Goal: Task Accomplishment & Management: Complete application form

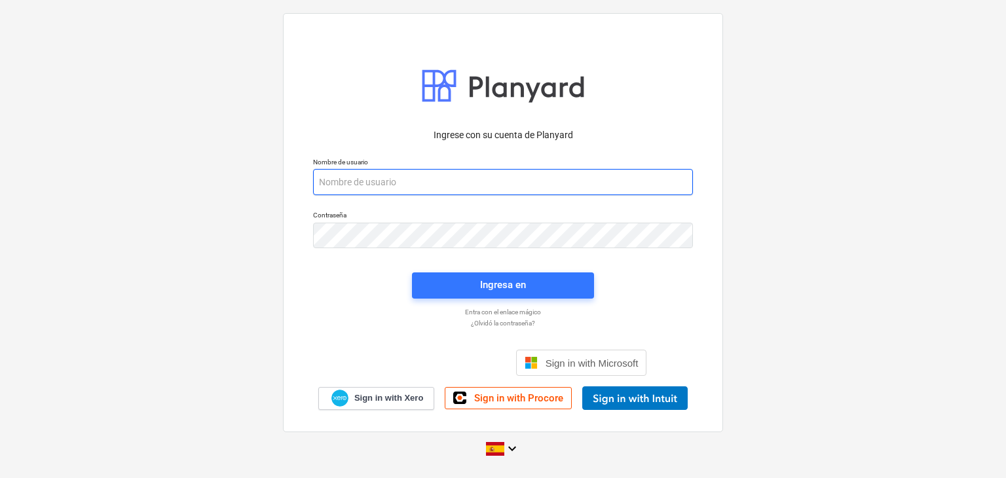
paste input "[EMAIL_ADDRESS][DOMAIN_NAME]"
type input "[EMAIL_ADDRESS][DOMAIN_NAME]"
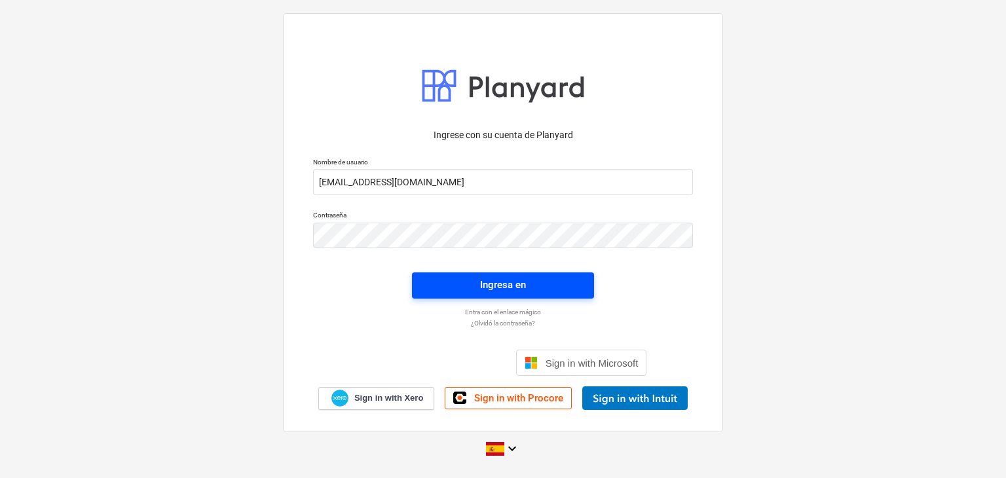
click at [477, 285] on span "Ingresa en" at bounding box center [503, 284] width 151 height 17
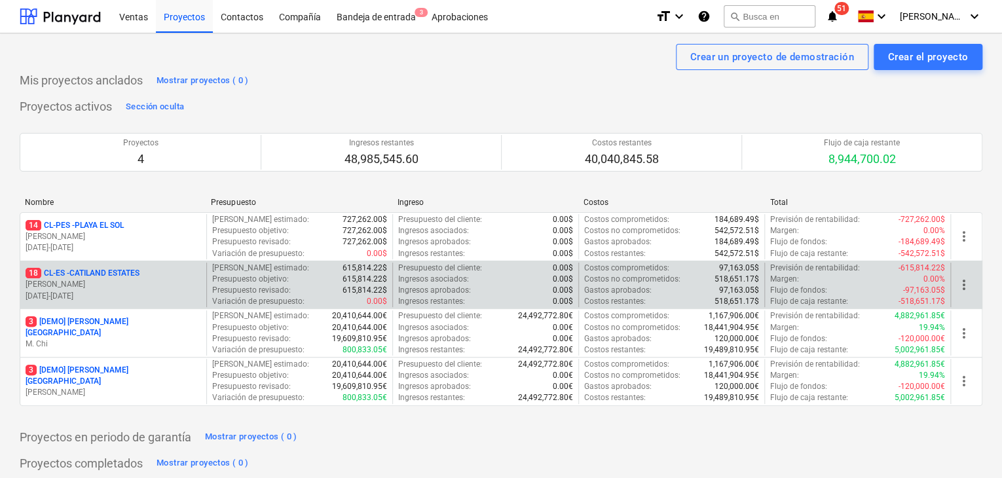
click at [132, 270] on p "18 CL-ES - CATILAND ESTATES" at bounding box center [83, 273] width 114 height 11
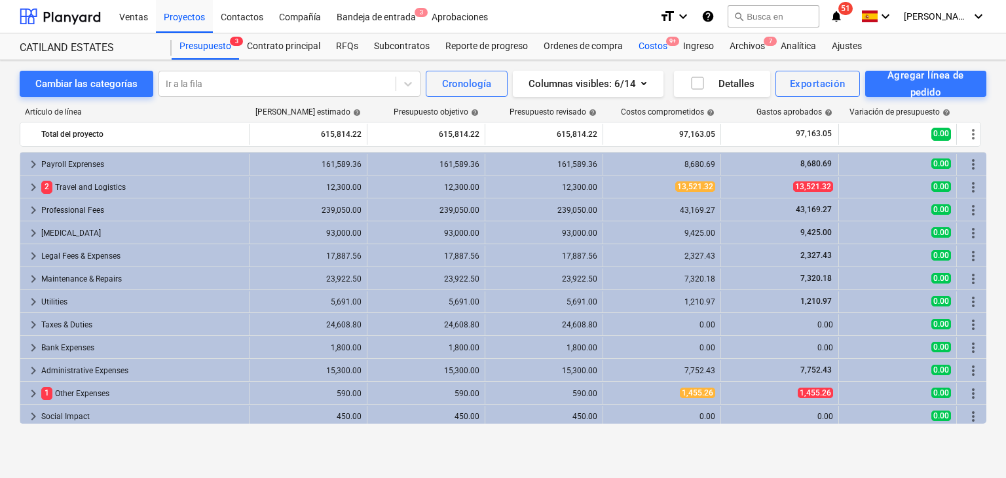
click at [658, 48] on div "Costos 9+" at bounding box center [653, 46] width 45 height 26
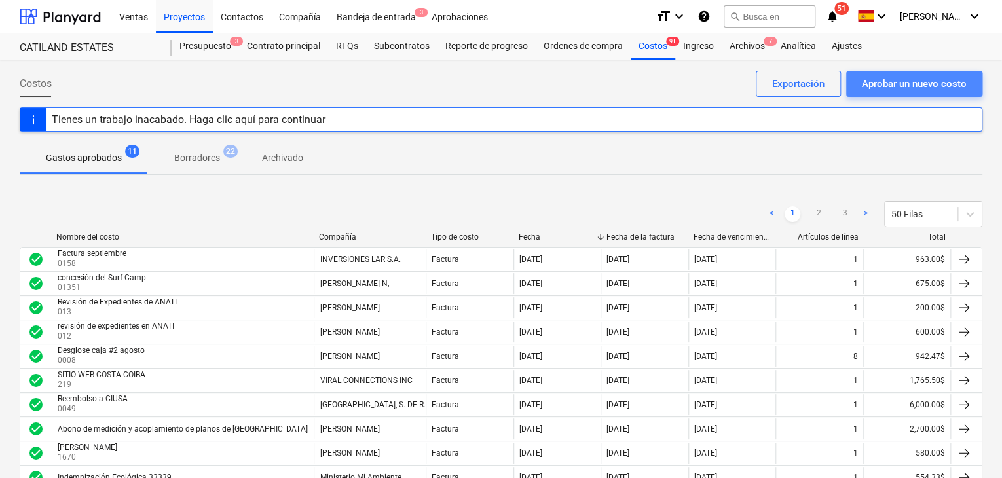
click at [883, 78] on div "Aprobar un nuevo costo" at bounding box center [914, 83] width 105 height 17
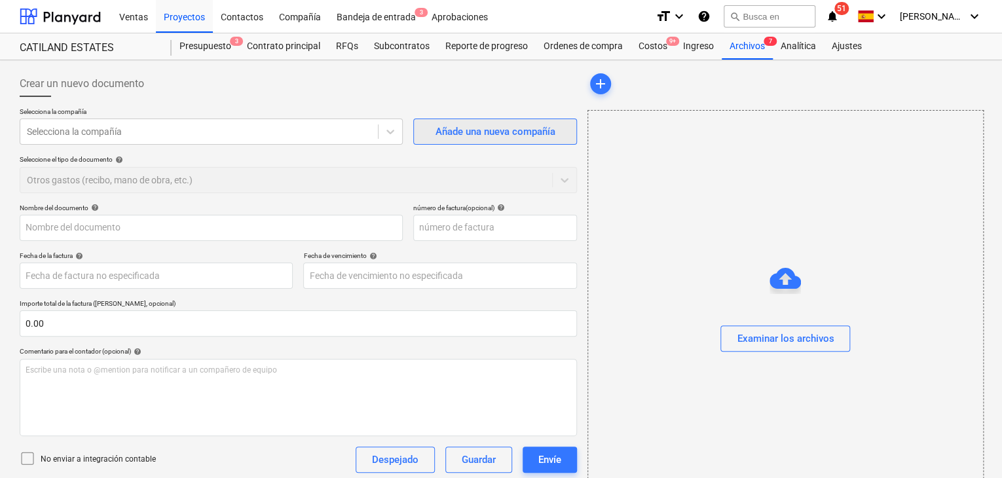
click at [561, 136] on button "Añade una nueva compañía" at bounding box center [495, 132] width 164 height 26
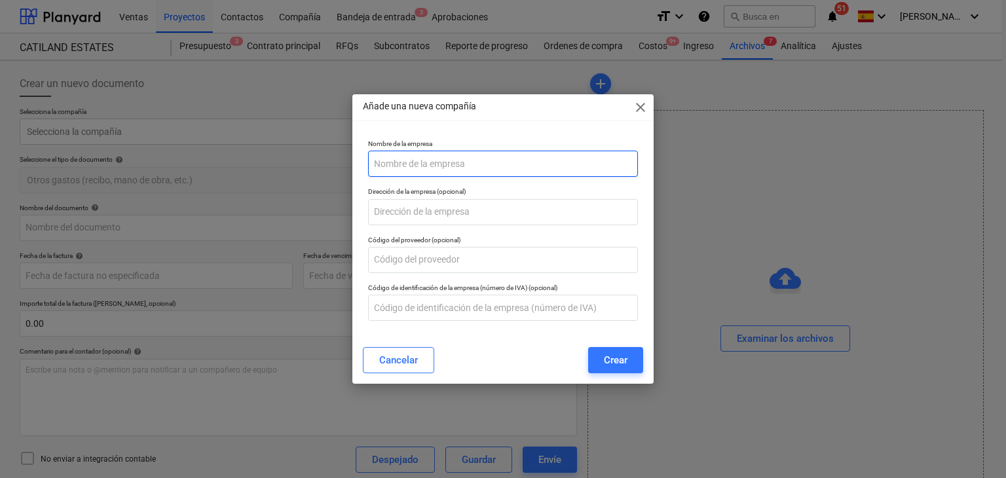
click at [515, 163] on input "text" at bounding box center [503, 164] width 270 height 26
type input "p"
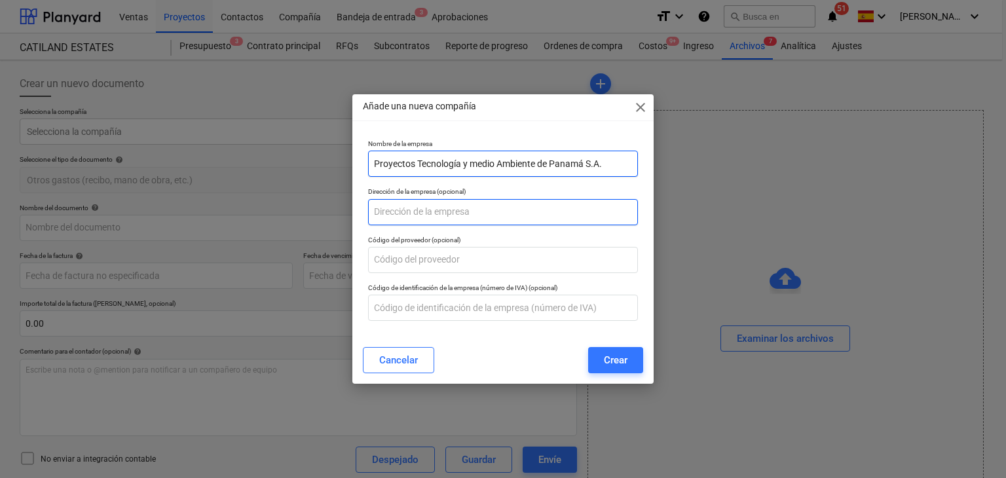
type input "Proyectos Tecnología y medio Ambiente de Panamá S.A."
click at [448, 212] on input "text" at bounding box center [503, 212] width 270 height 26
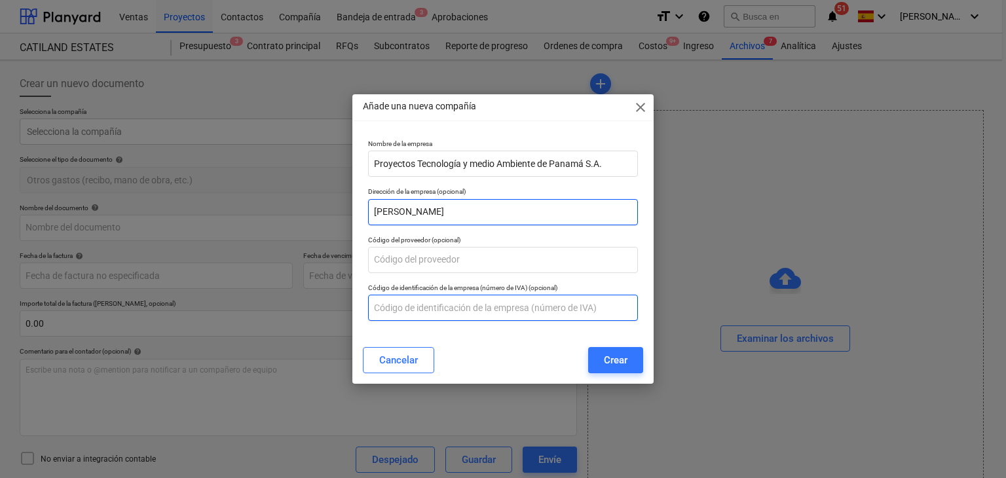
type input "[PERSON_NAME]"
click at [425, 311] on input "text" at bounding box center [503, 308] width 270 height 26
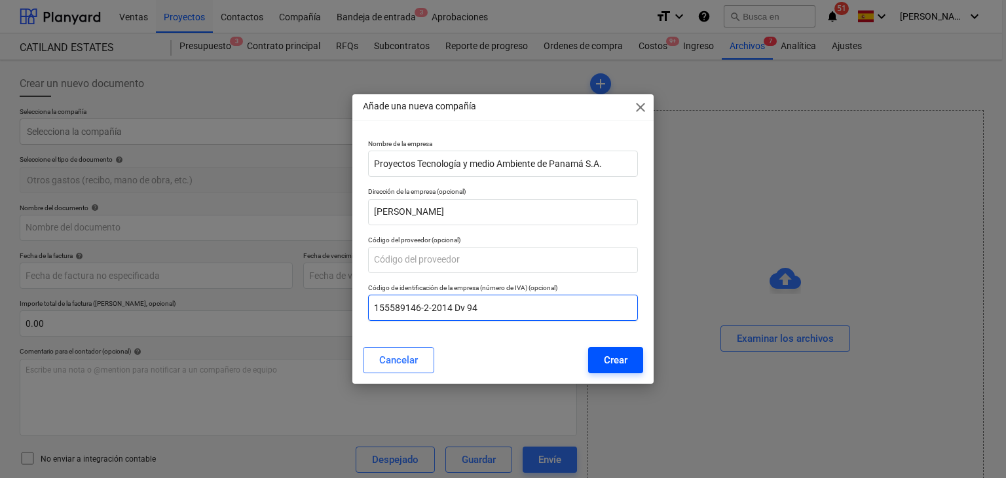
type input "155589146-2-2014 Dv 94"
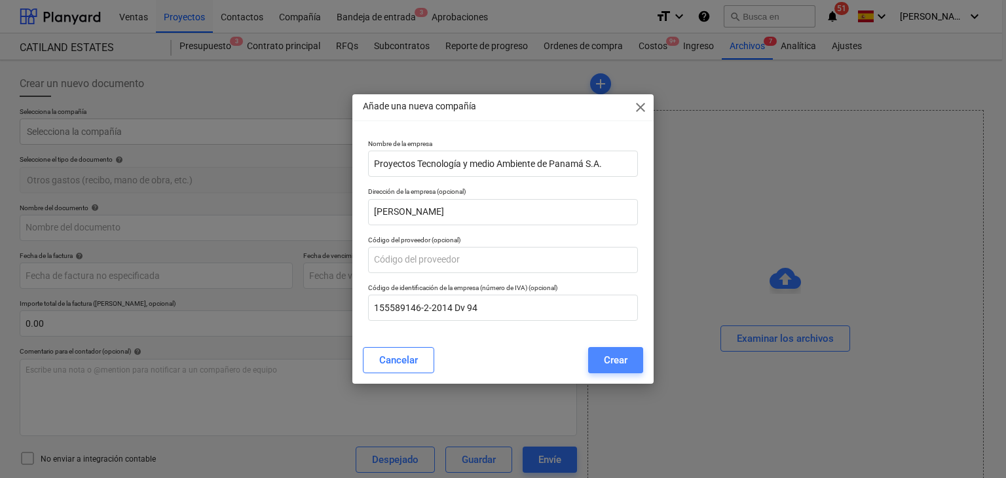
click at [614, 363] on div "Crear" at bounding box center [616, 360] width 24 height 17
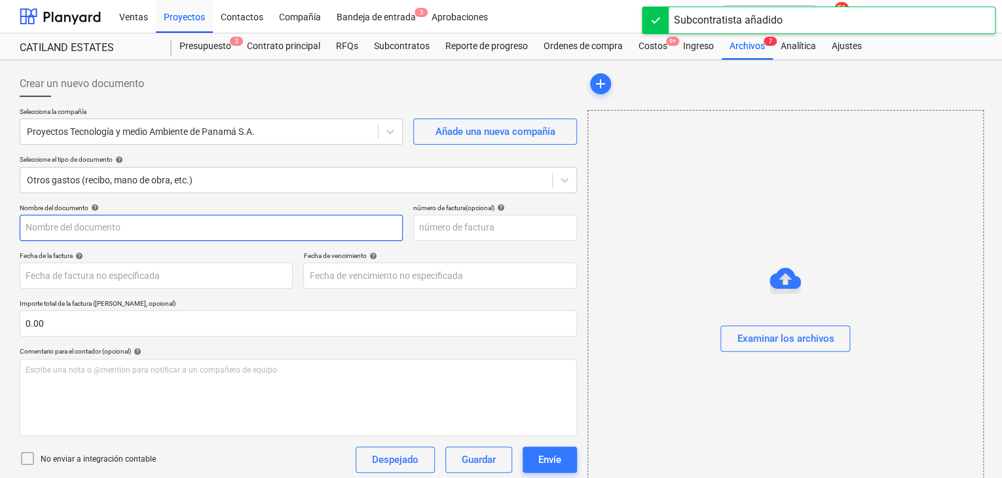
click at [100, 225] on input "text" at bounding box center [211, 228] width 383 height 26
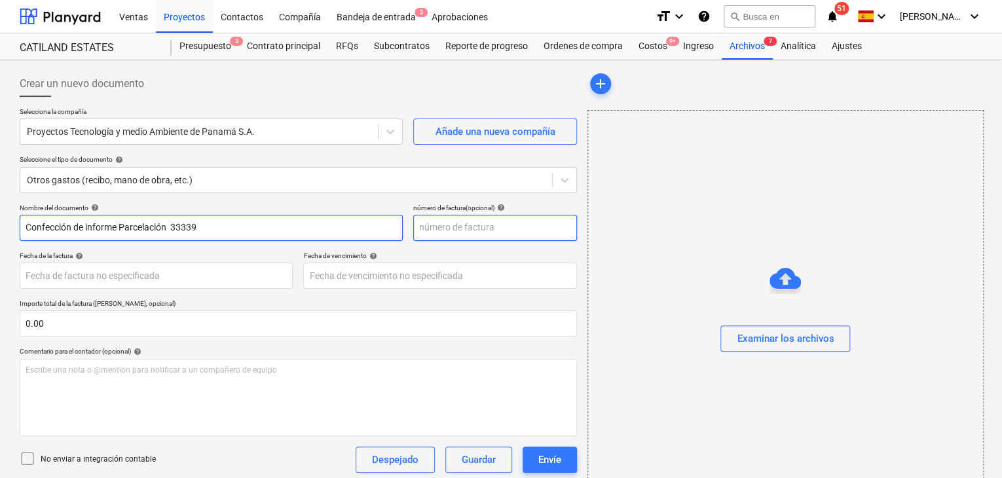
type input "Confección de informe Parcelación 33339"
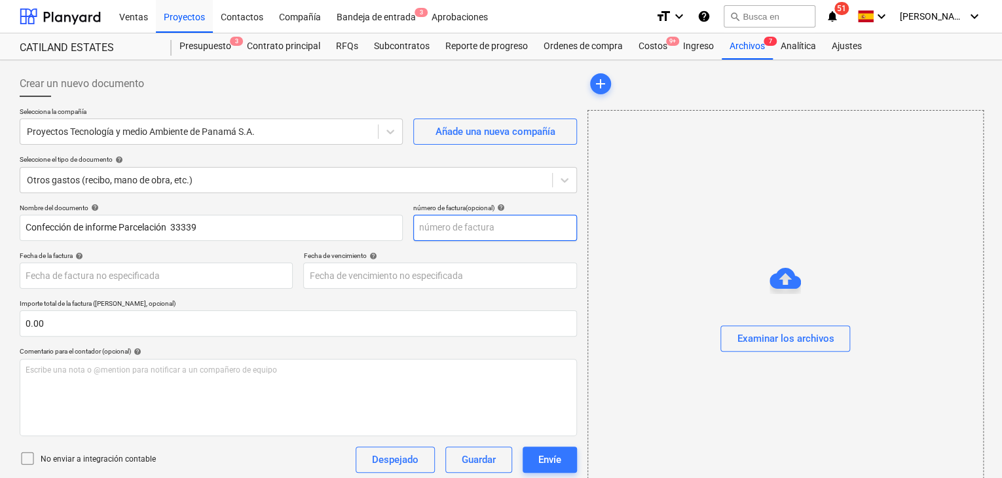
click at [422, 234] on input "text" at bounding box center [495, 228] width 164 height 26
type input "148-2025"
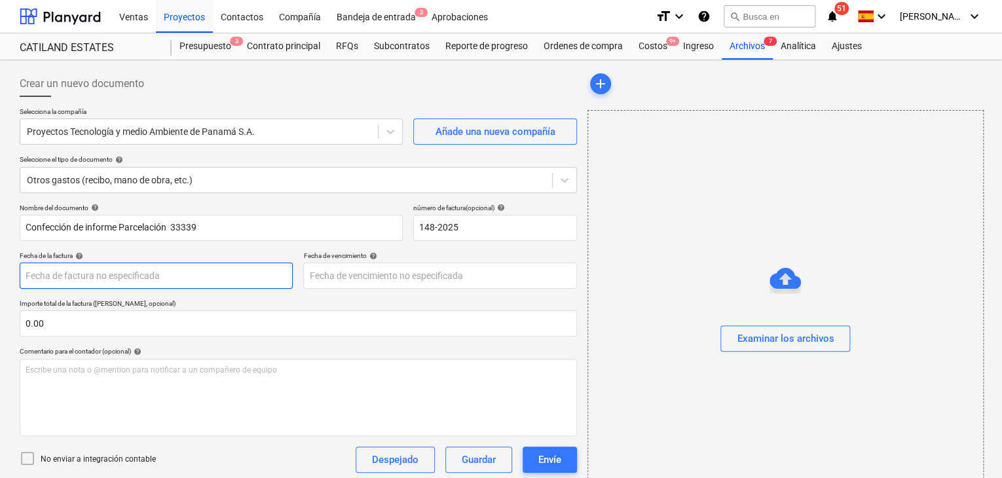
click at [213, 282] on body "Ventas Proyectos Contactos Compañía Bandeja de entrada 3 Aprobaciones format_si…" at bounding box center [501, 239] width 1002 height 478
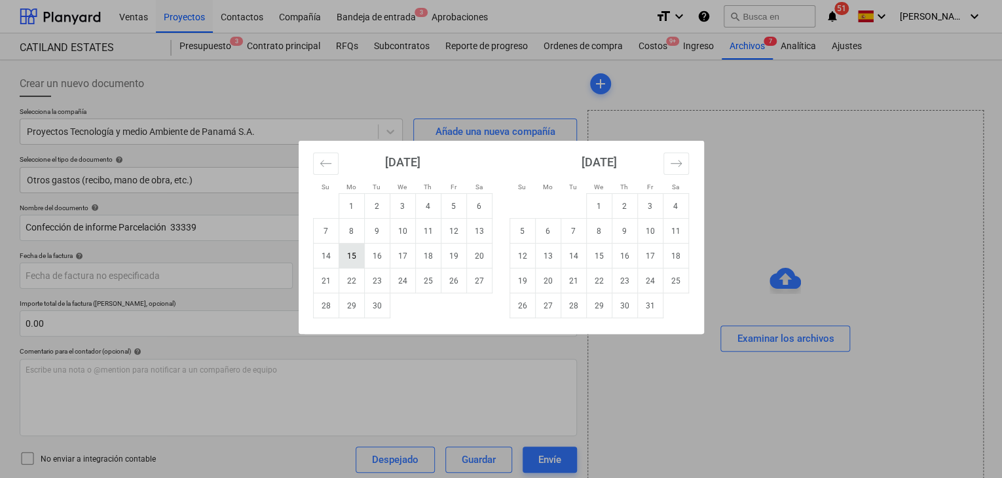
click at [354, 257] on td "15" at bounding box center [352, 256] width 26 height 25
type input "[DATE]"
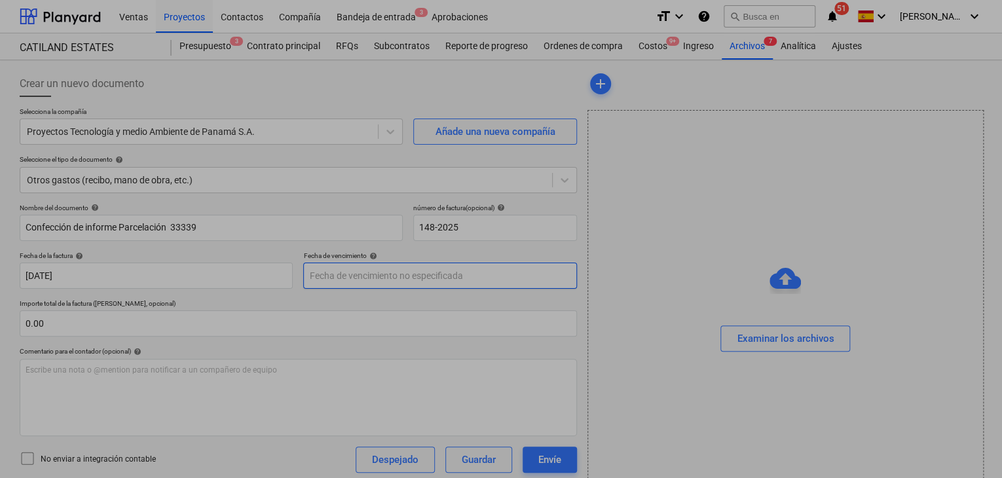
click at [371, 276] on body "Ventas Proyectos Contactos Compañía Bandeja de entrada 3 Aprobaciones format_si…" at bounding box center [501, 239] width 1002 height 478
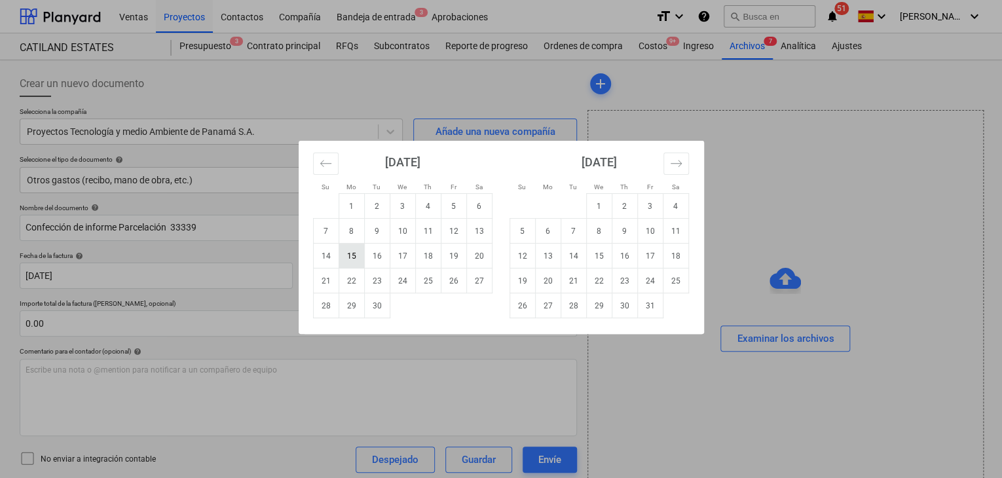
click at [354, 259] on td "15" at bounding box center [352, 256] width 26 height 25
type input "[DATE]"
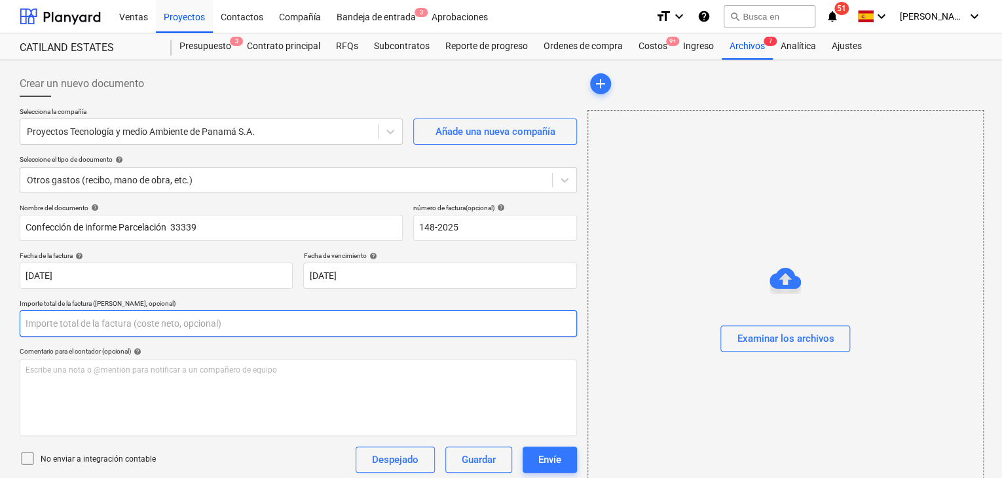
click at [182, 315] on input "text" at bounding box center [298, 323] width 557 height 26
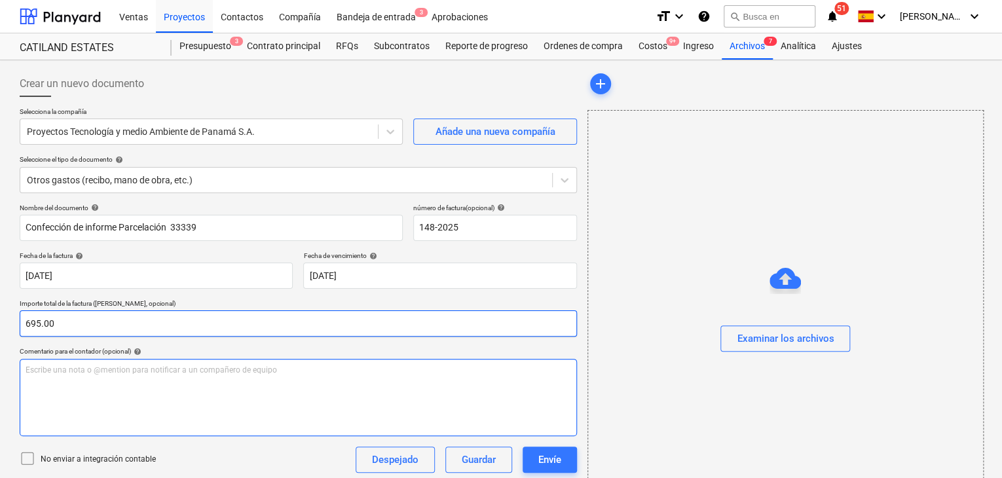
type input "695.00"
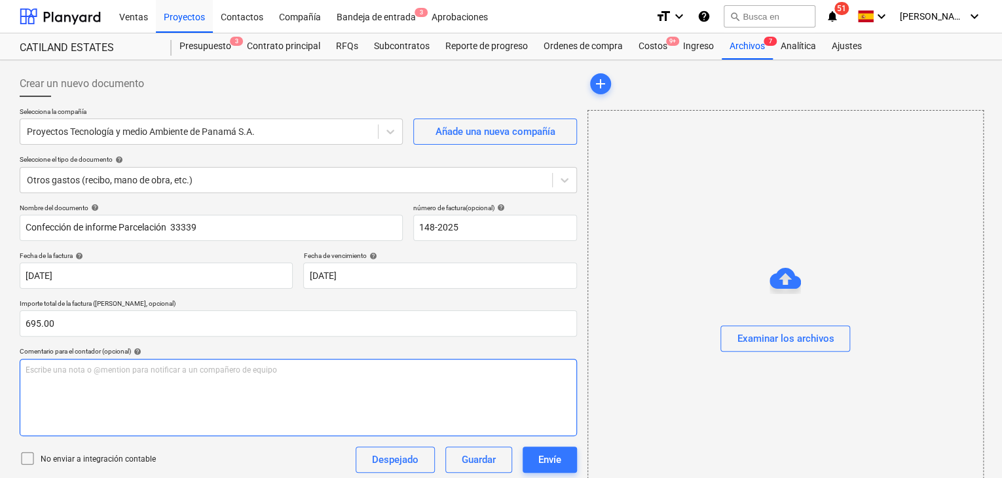
click at [124, 367] on p "Escribe una nota o @mention para notificar a un compañero de equipo ﻿" at bounding box center [299, 370] width 546 height 11
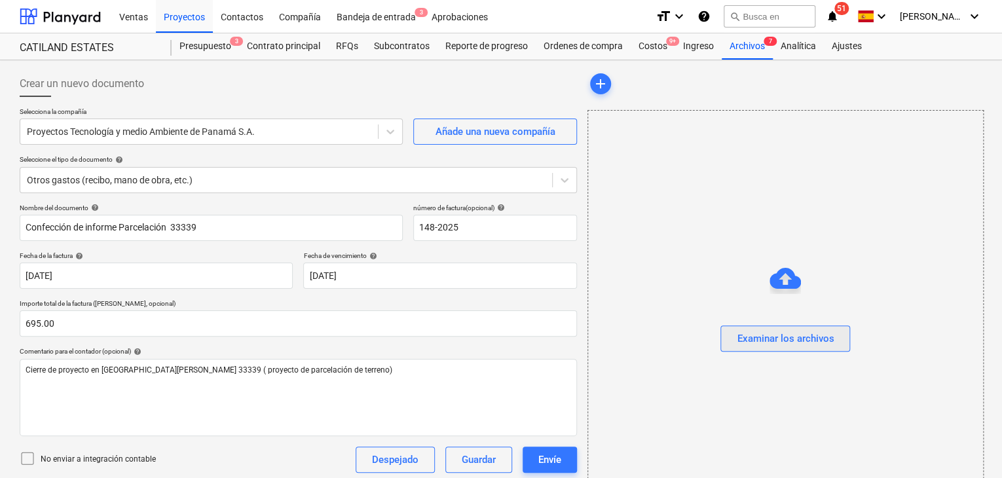
click at [771, 341] on div "Examinar los archivos" at bounding box center [785, 338] width 97 height 17
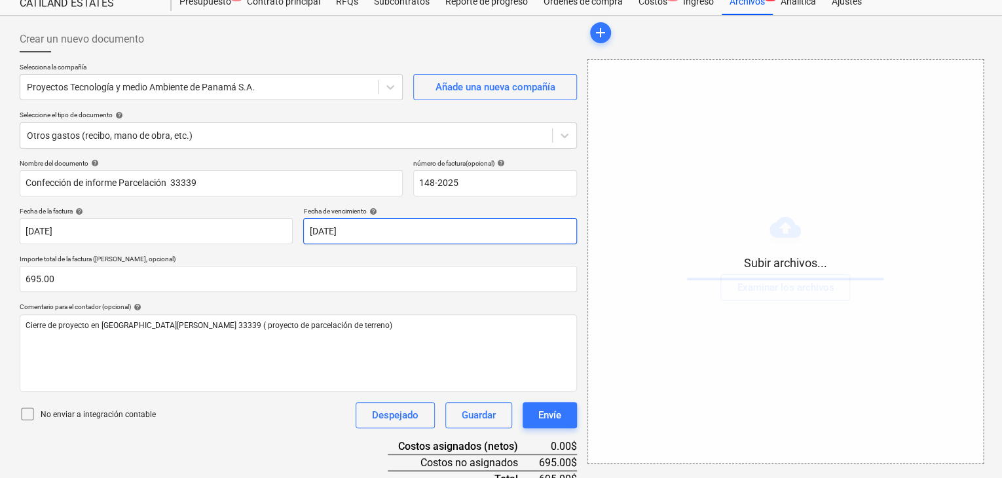
scroll to position [111, 0]
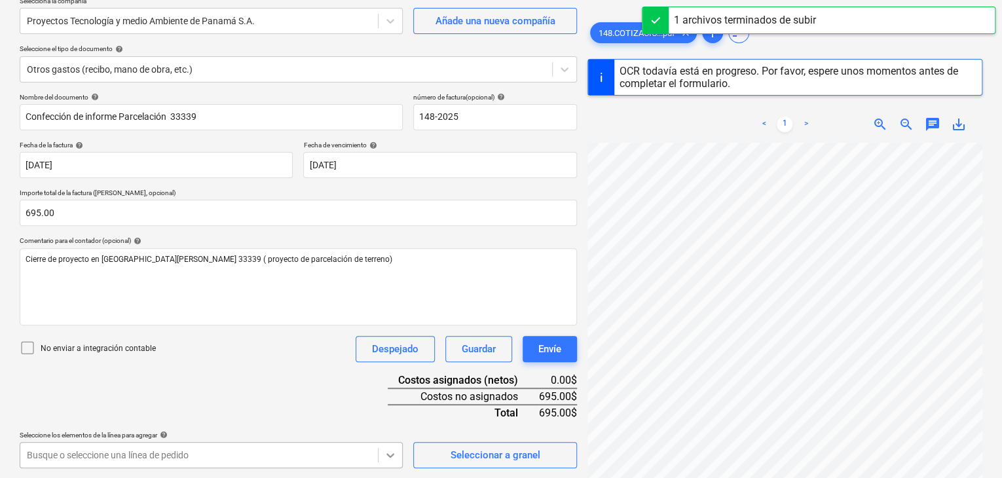
scroll to position [305, 0]
click at [384, 367] on body "Ventas Proyectos Contactos Compañía Bandeja de entrada 3 Aprobaciones format_si…" at bounding box center [501, 128] width 1002 height 478
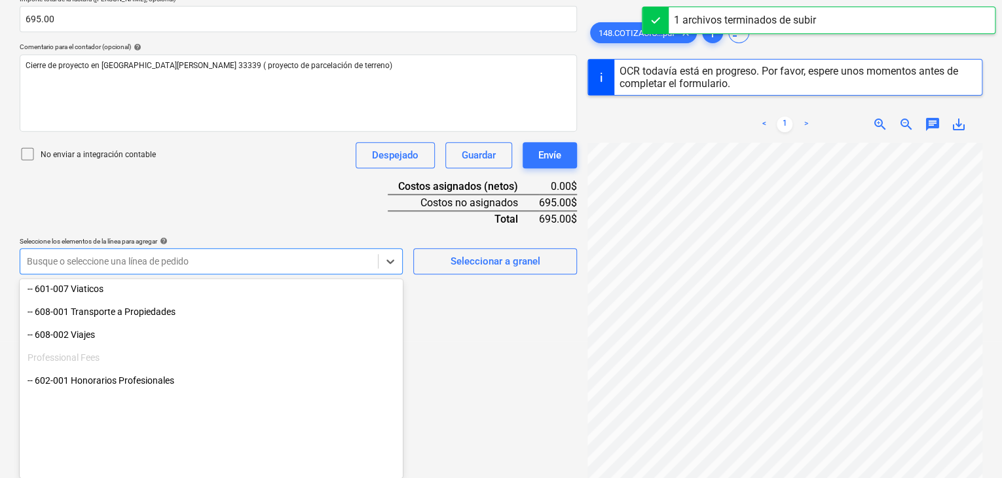
scroll to position [196, 0]
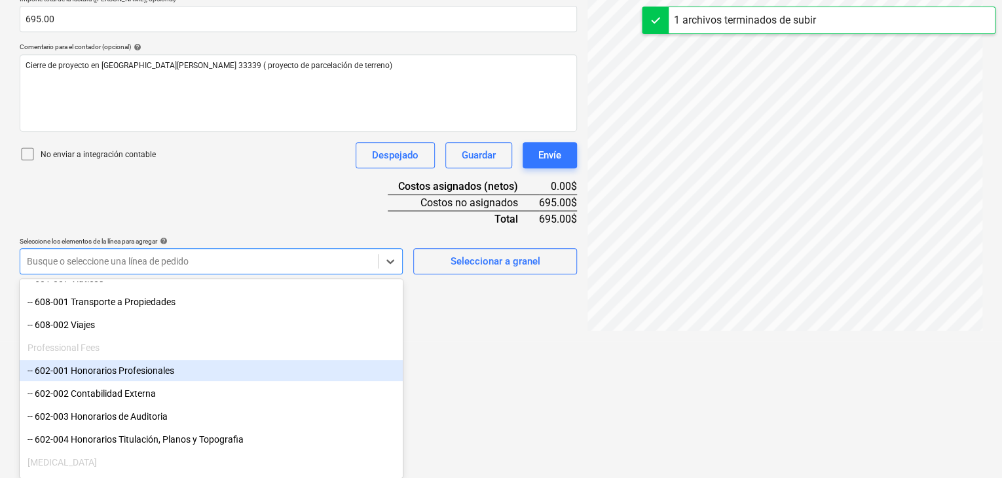
click at [170, 377] on div "-- 602-001 Honorarios Profesionales" at bounding box center [211, 370] width 383 height 21
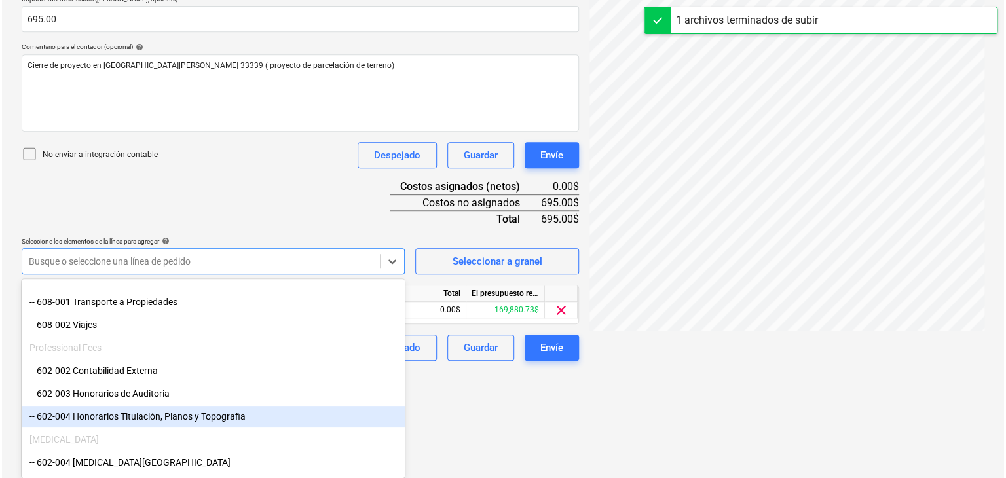
scroll to position [197, 0]
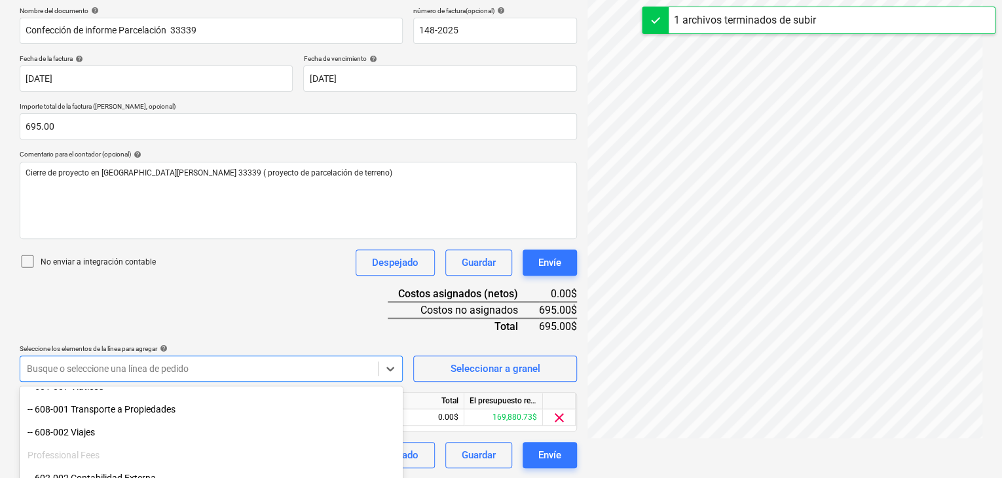
click at [482, 281] on html "Ventas Proyectos Contactos Compañía Bandeja de entrada 3 Aprobaciones format_si…" at bounding box center [501, 42] width 1002 height 478
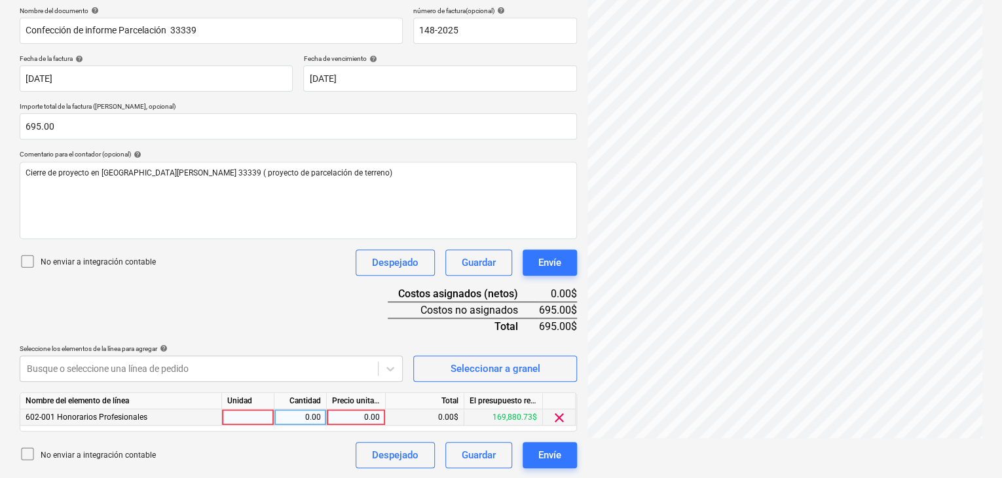
click at [259, 413] on div at bounding box center [248, 417] width 52 height 16
type input "1"
click at [301, 419] on div "0.00" at bounding box center [300, 417] width 41 height 16
type input "1"
click at [354, 415] on div "0.00" at bounding box center [356, 417] width 48 height 16
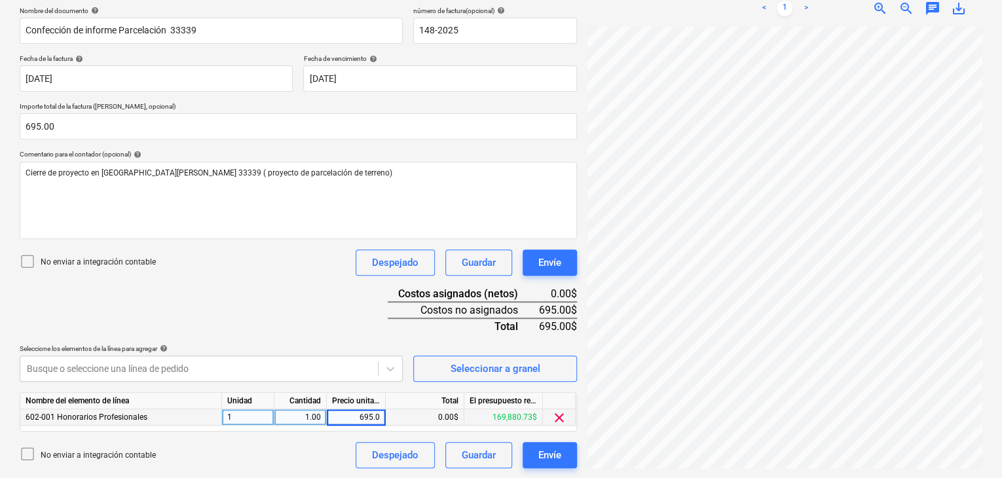
type input "695.00"
click at [405, 415] on div "0.00$" at bounding box center [425, 417] width 79 height 16
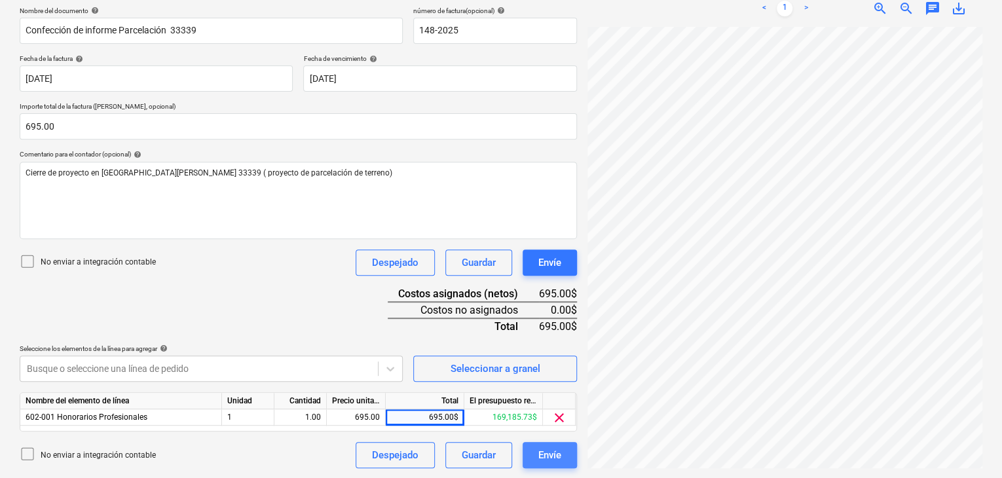
click at [555, 452] on div "Envíe" at bounding box center [549, 455] width 23 height 17
